Goal: Information Seeking & Learning: Learn about a topic

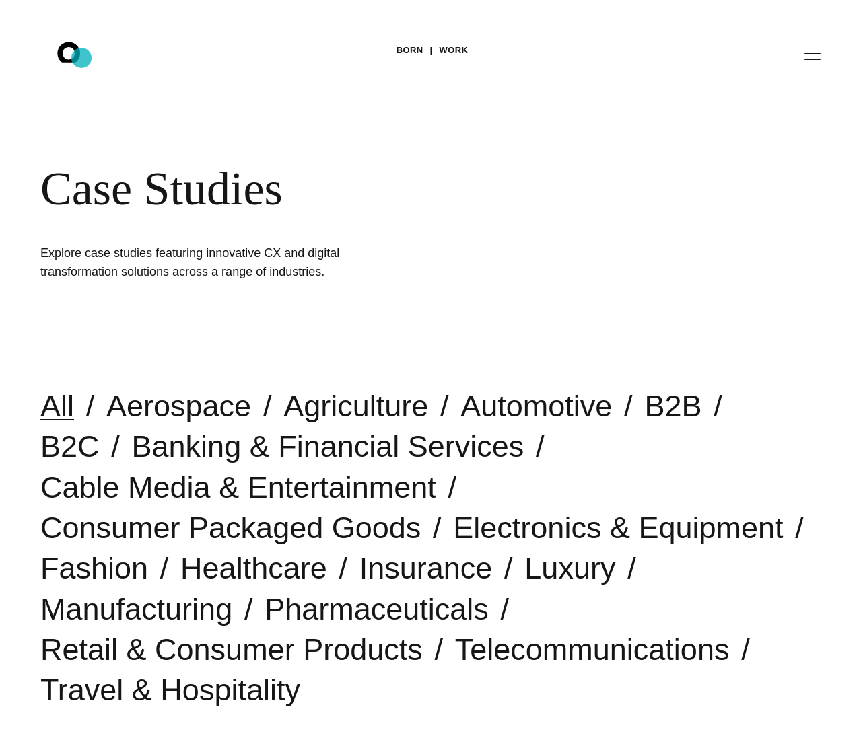
click at [81, 58] on icon ".st0{display:none;} .st1{display:inline;} .st2{font-family:'HelveticaNeue-Mediu…" at bounding box center [78, 55] width 86 height 35
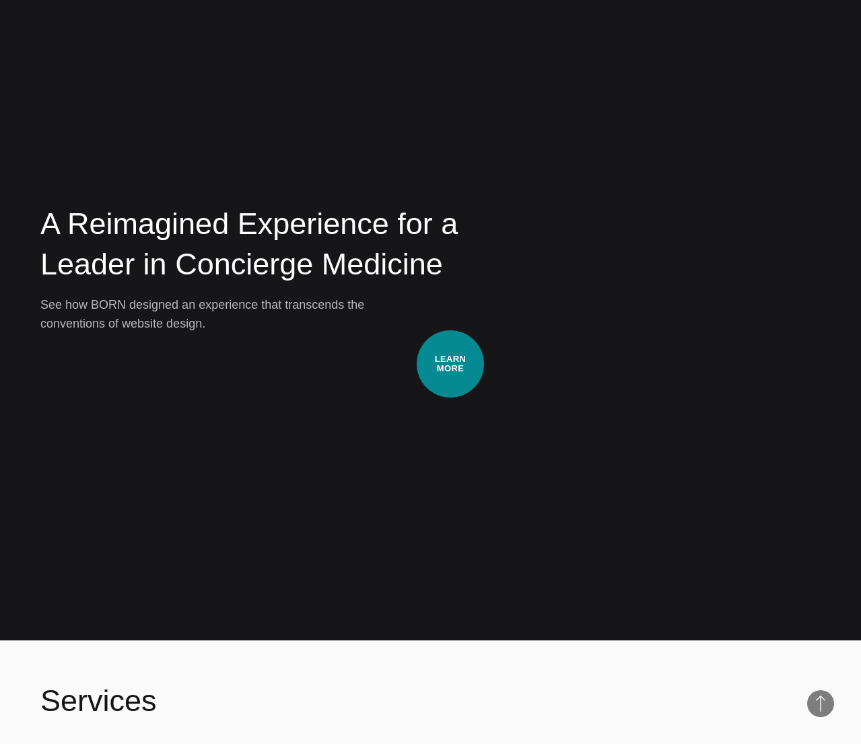
scroll to position [3829, 0]
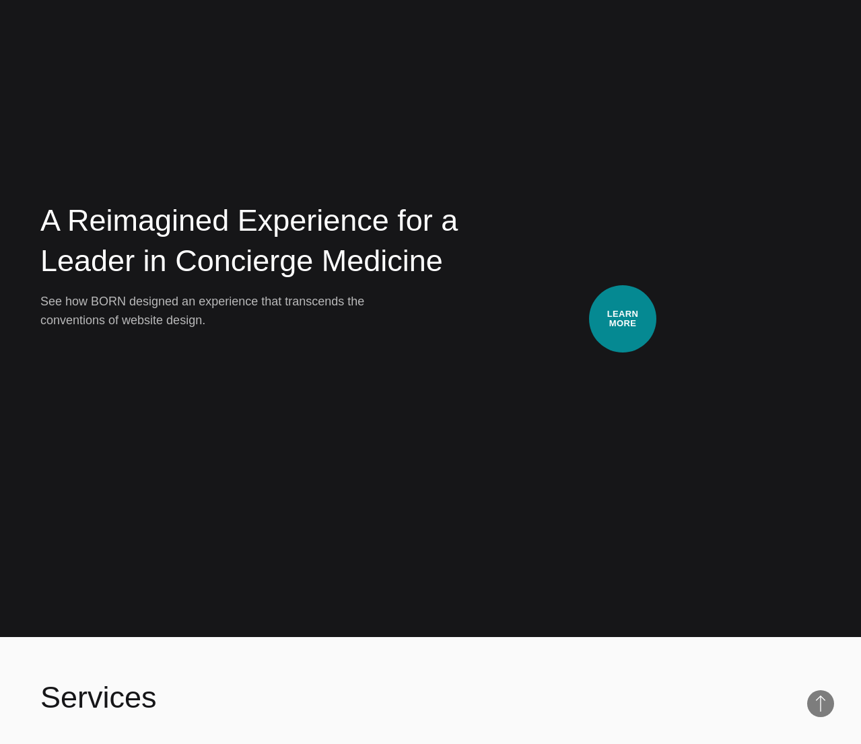
click at [623, 319] on video at bounding box center [652, 265] width 335 height 168
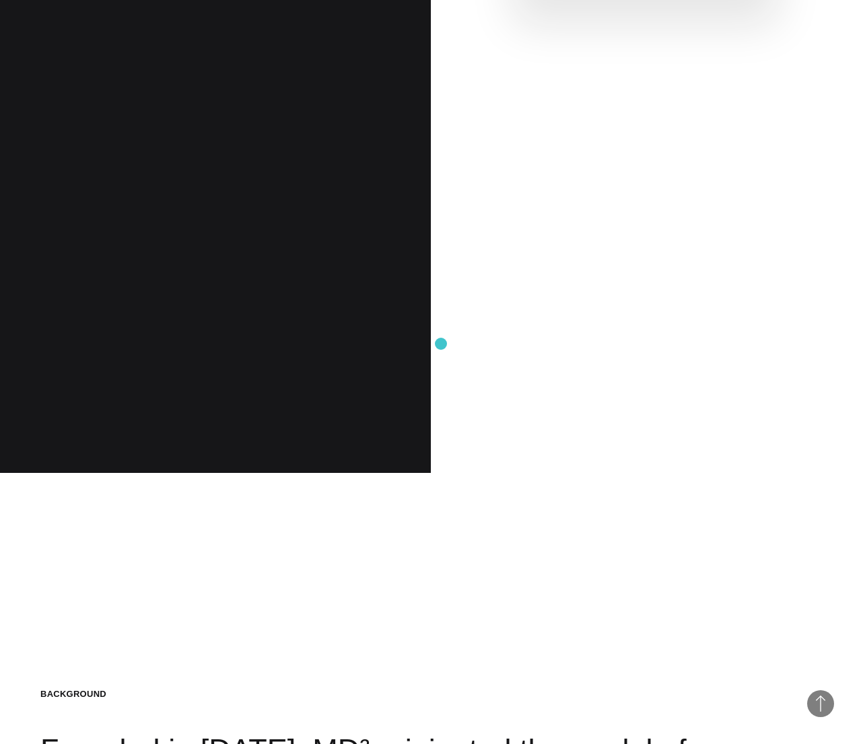
scroll to position [1238, 0]
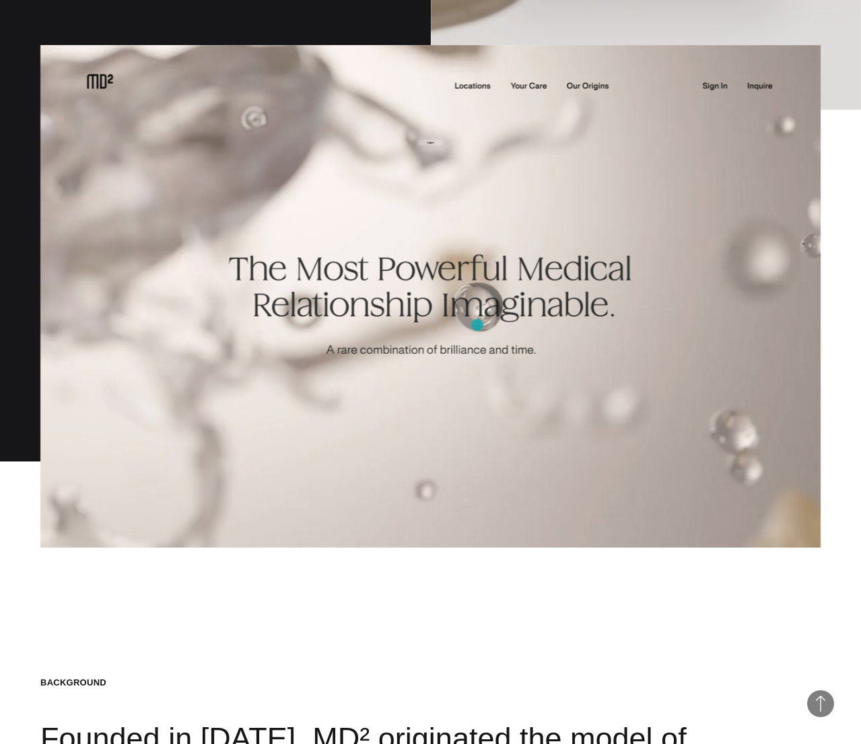
click at [477, 325] on img at bounding box center [430, 296] width 780 height 503
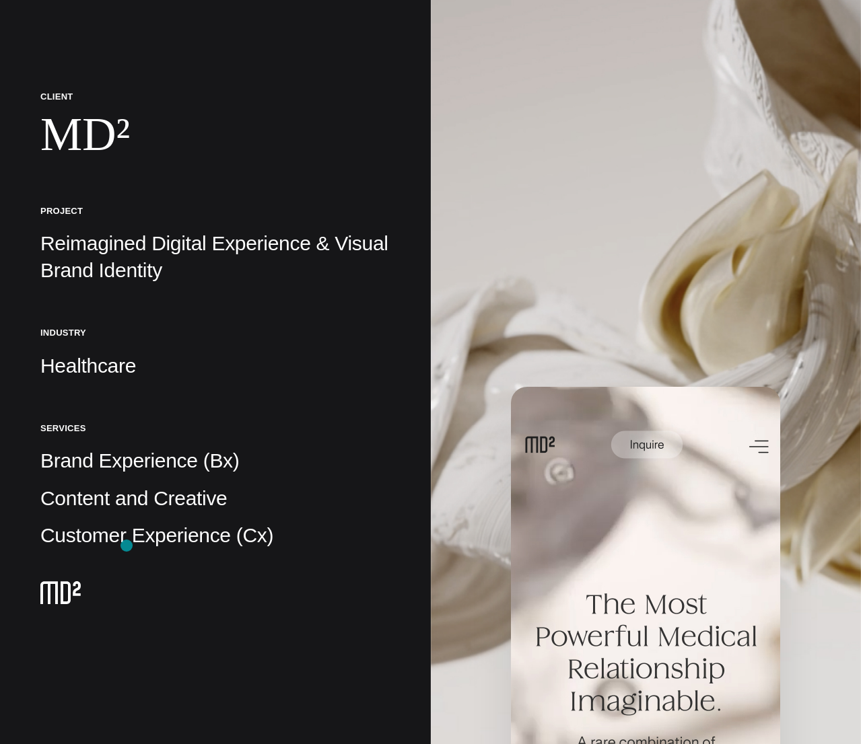
scroll to position [262, 0]
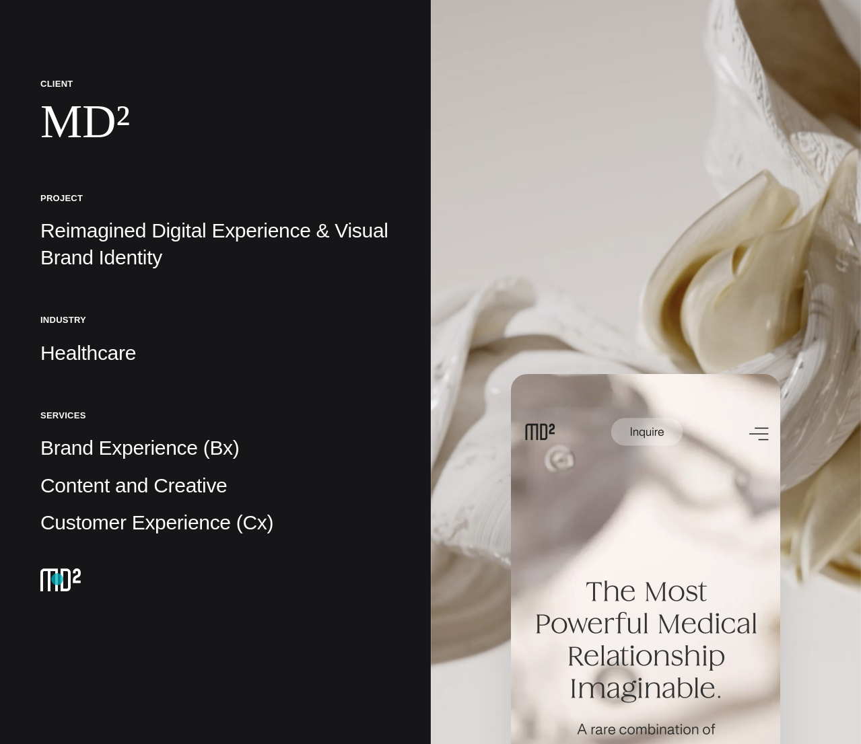
click at [57, 579] on img at bounding box center [60, 580] width 40 height 23
click at [128, 524] on p "Customer Experience (Cx)" at bounding box center [215, 522] width 350 height 27
drag, startPoint x: 145, startPoint y: 491, endPoint x: 150, endPoint y: 476, distance: 14.9
click at [146, 489] on p "Content and Creative" at bounding box center [215, 485] width 350 height 27
click at [153, 438] on p "Brand Experience (Bx)" at bounding box center [215, 448] width 350 height 27
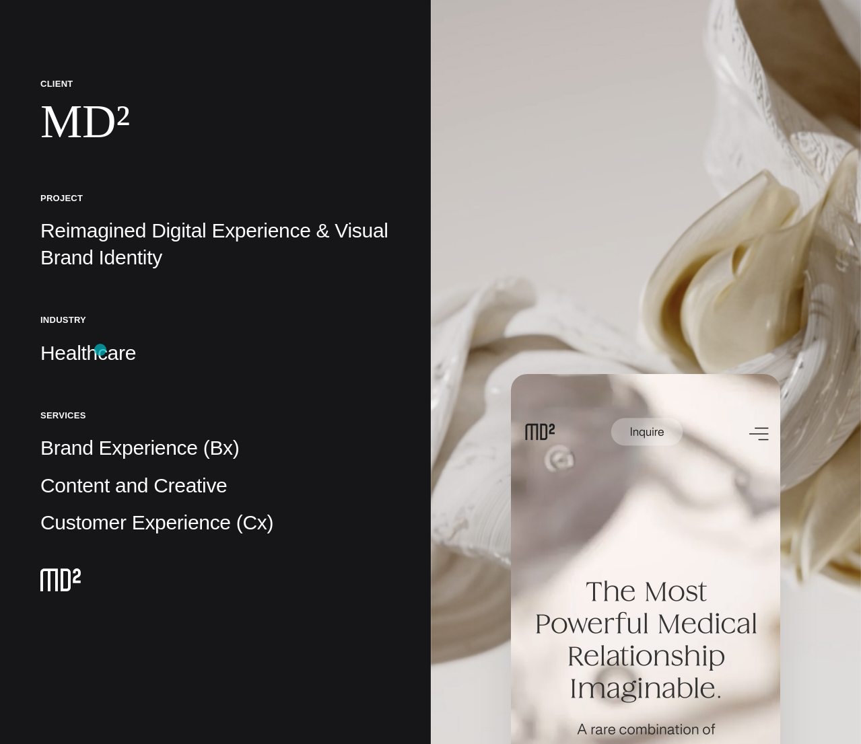
drag, startPoint x: 100, startPoint y: 351, endPoint x: 128, endPoint y: 334, distance: 32.9
click at [110, 345] on p "Healthcare" at bounding box center [215, 353] width 350 height 27
click at [166, 235] on p "Reimagined Digital Experience & Visual Brand Identity" at bounding box center [215, 244] width 350 height 54
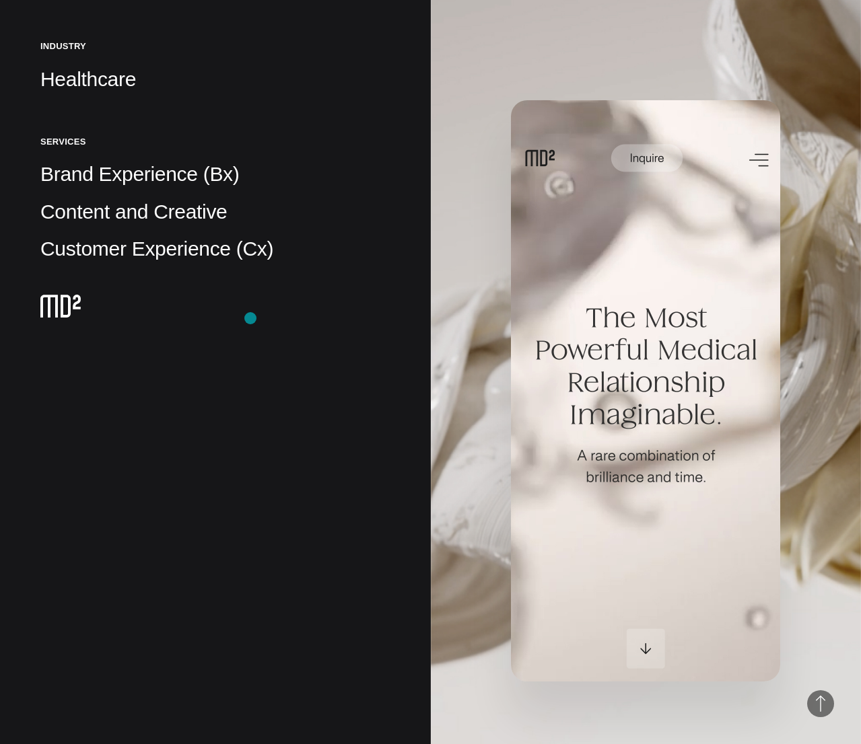
scroll to position [558, 0]
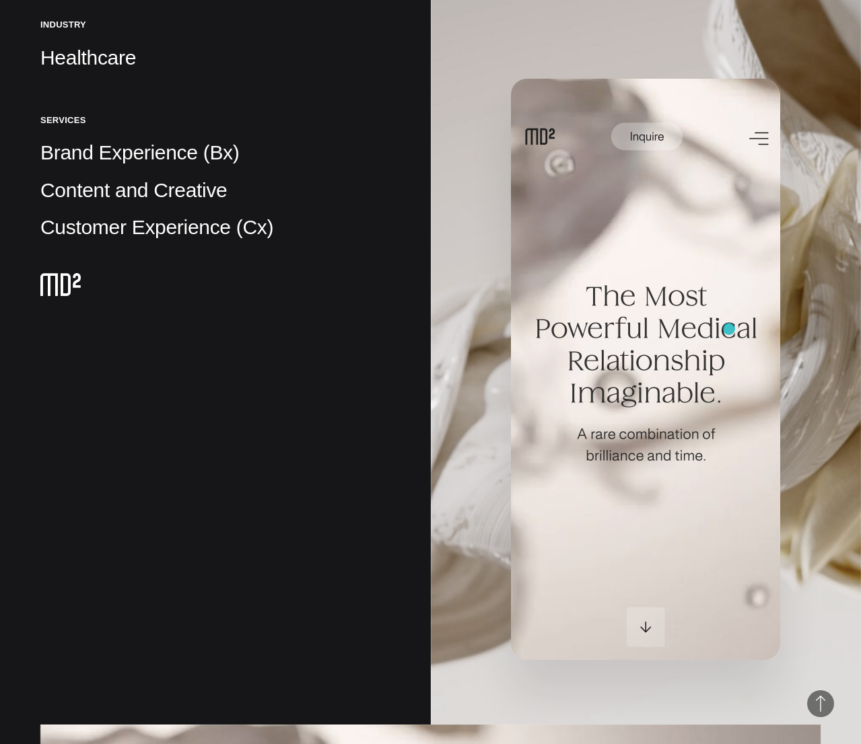
click at [729, 329] on img at bounding box center [645, 369] width 269 height 581
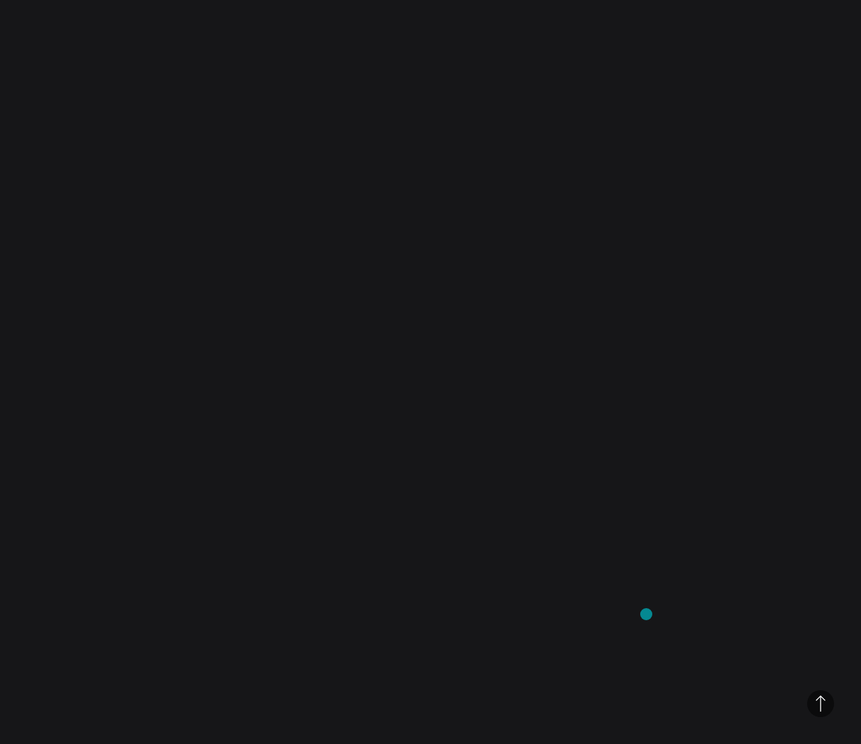
scroll to position [11222, 0]
